Goal: Information Seeking & Learning: Learn about a topic

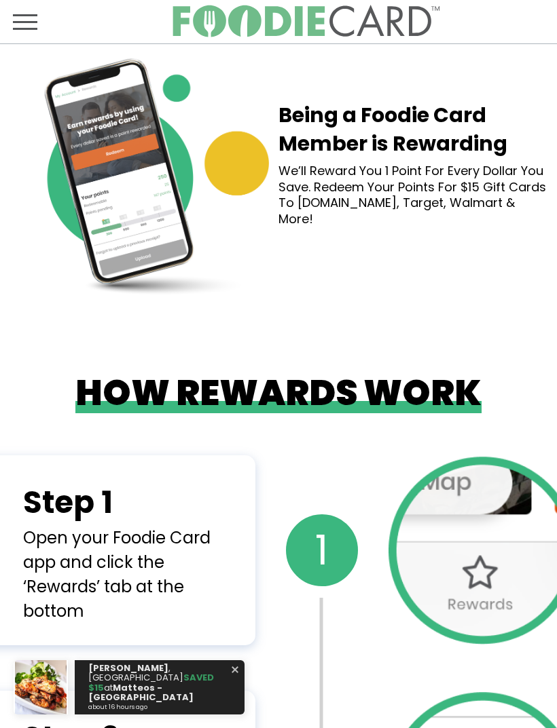
scroll to position [2216, 0]
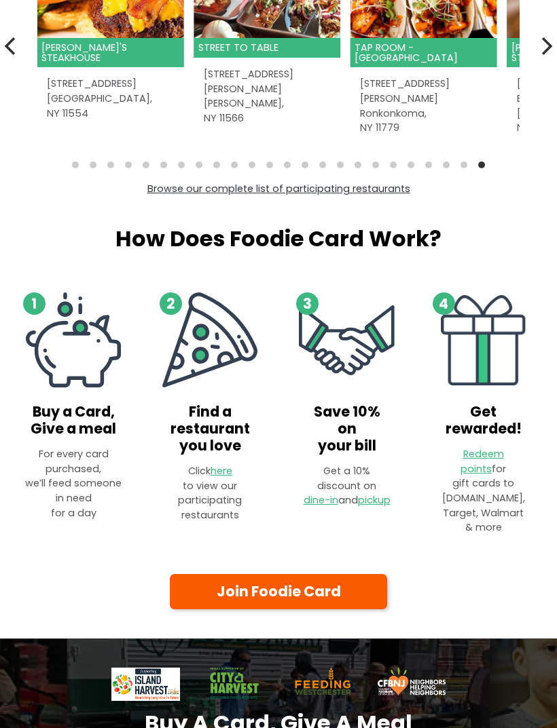
scroll to position [500, 0]
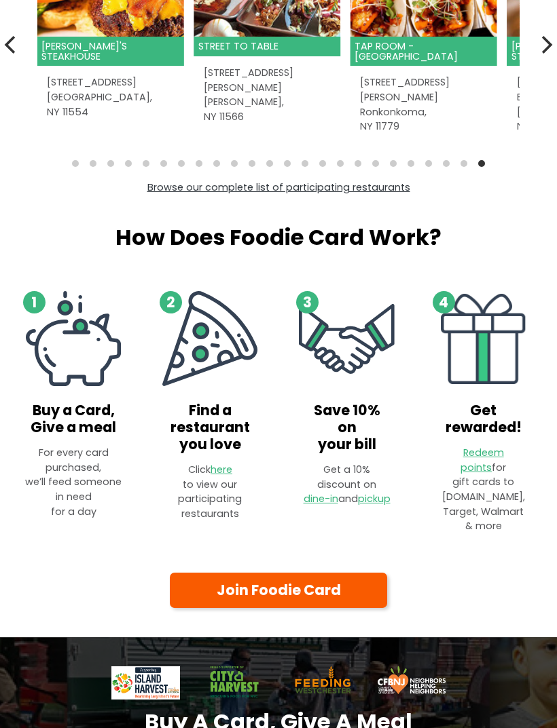
click at [291, 577] on link "Join Foodie Card" at bounding box center [278, 591] width 217 height 35
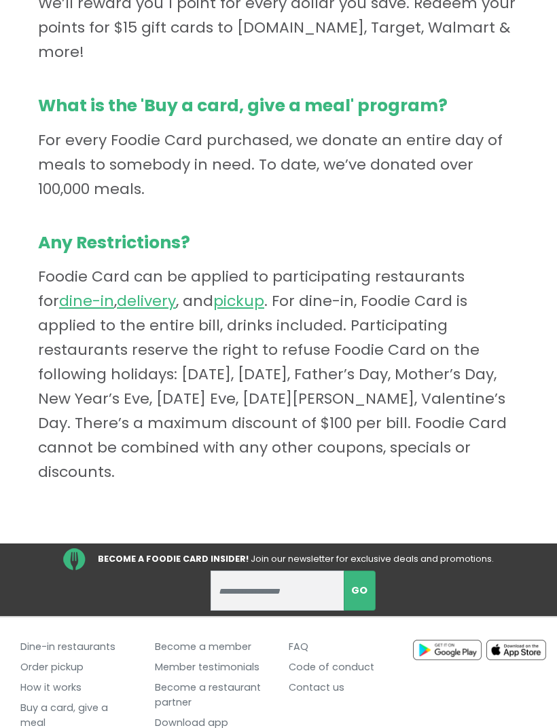
scroll to position [753, 0]
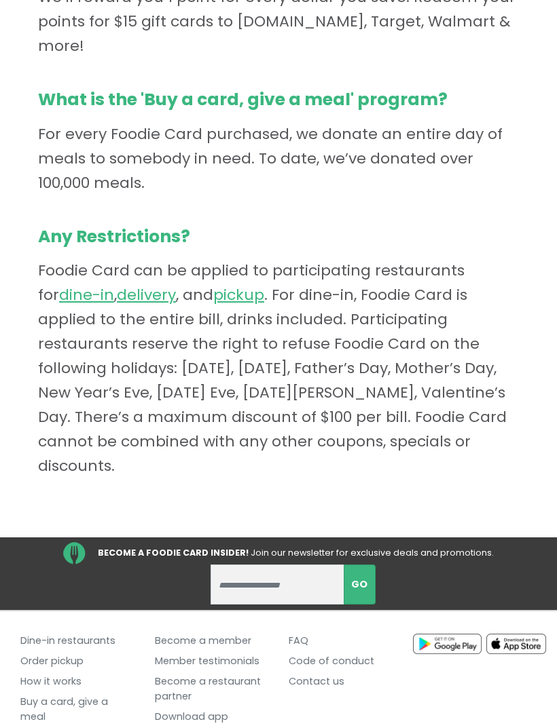
click at [303, 631] on link "FAQ" at bounding box center [345, 641] width 114 height 20
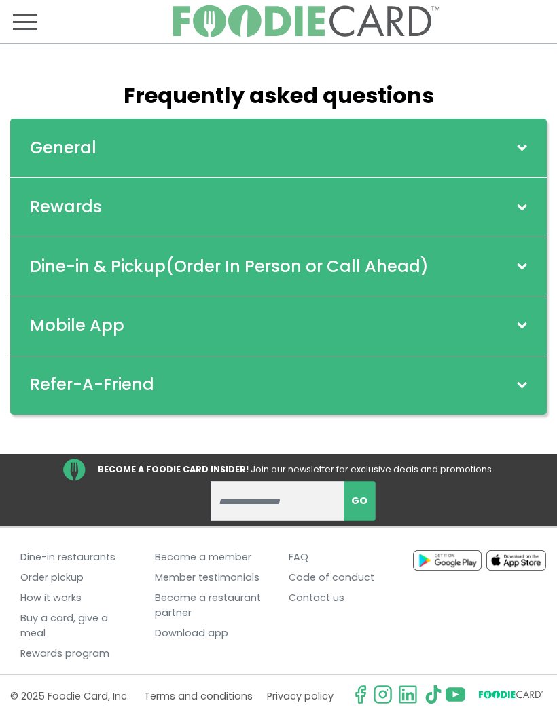
click at [527, 377] on div "Refer-A-Friend" at bounding box center [278, 385] width 536 height 58
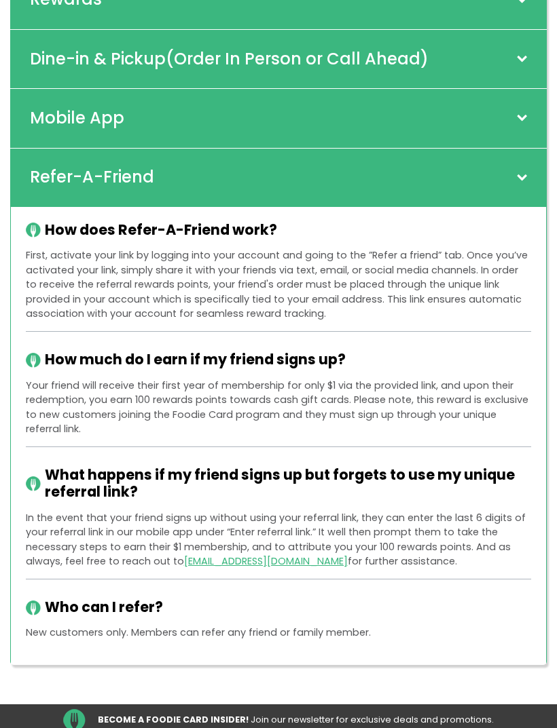
scroll to position [208, 0]
